Goal: Task Accomplishment & Management: Manage account settings

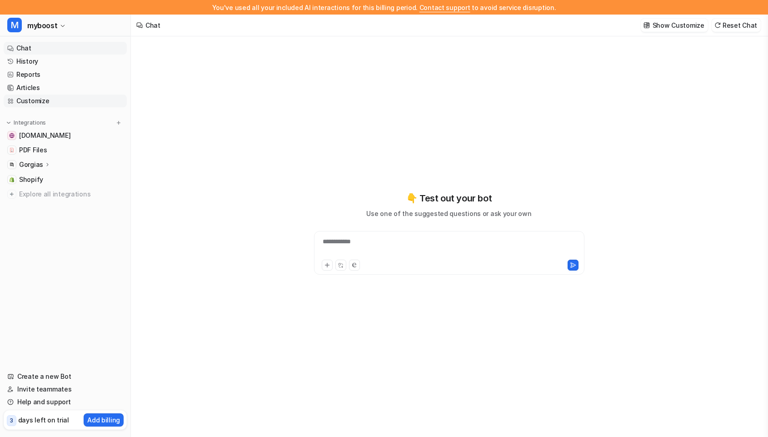
type textarea "**********"
click at [40, 164] on p "Gorgias" at bounding box center [31, 164] width 24 height 9
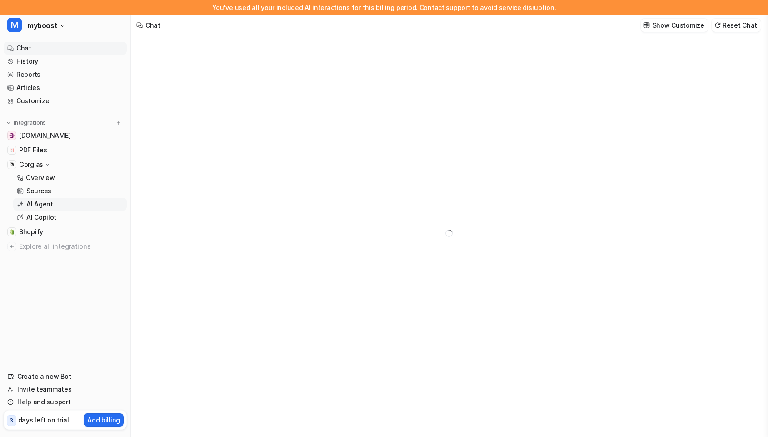
click at [41, 203] on p "AI Agent" at bounding box center [39, 204] width 27 height 9
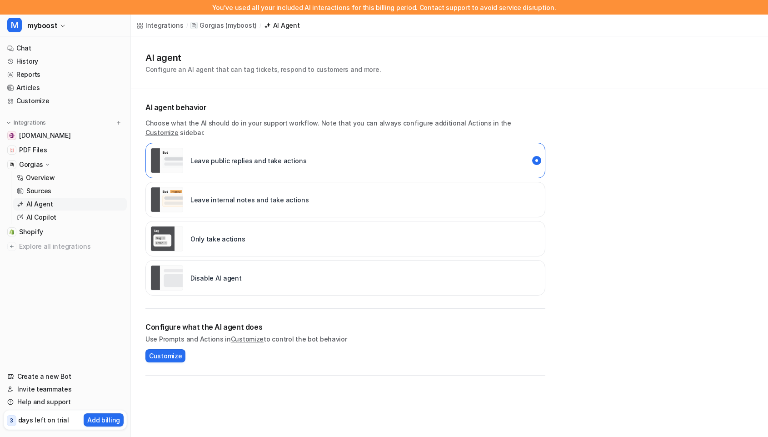
click at [256, 273] on div "Disable AI agent" at bounding box center [346, 277] width 400 height 35
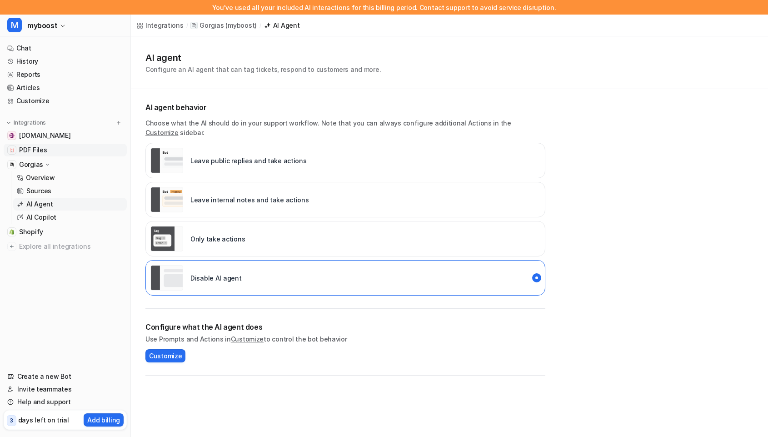
click at [46, 148] on link "PDF Files" at bounding box center [65, 150] width 123 height 13
click at [43, 174] on p "Overview" at bounding box center [40, 177] width 29 height 9
click at [45, 188] on p "Sources" at bounding box center [38, 190] width 25 height 9
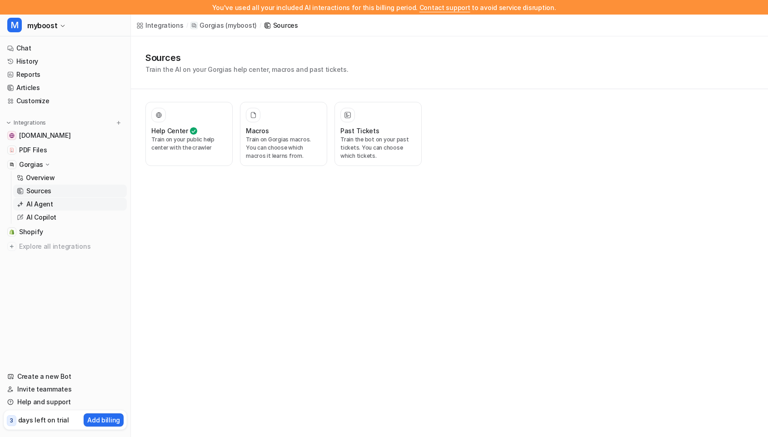
click at [32, 200] on p "AI Agent" at bounding box center [39, 204] width 27 height 9
